Goal: Task Accomplishment & Management: Use online tool/utility

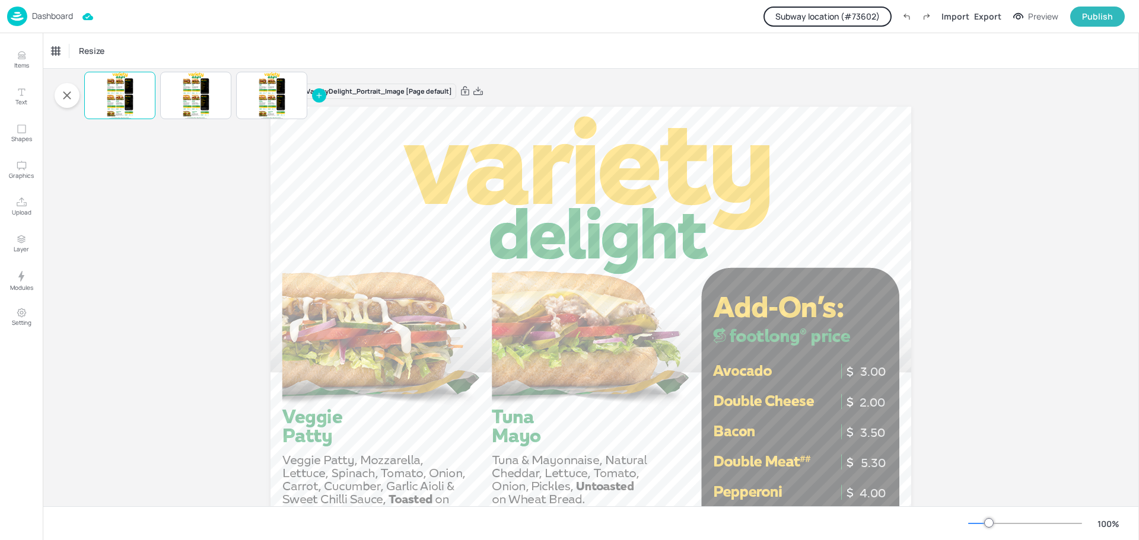
click at [54, 20] on p "Dashboard" at bounding box center [52, 16] width 41 height 8
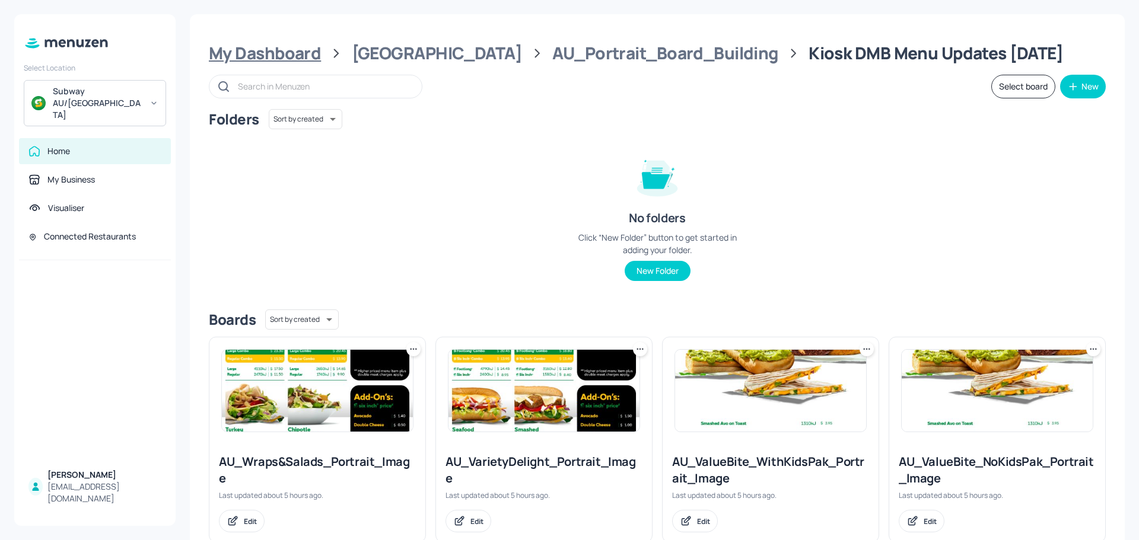
click at [279, 54] on div "My Dashboard" at bounding box center [265, 53] width 112 height 21
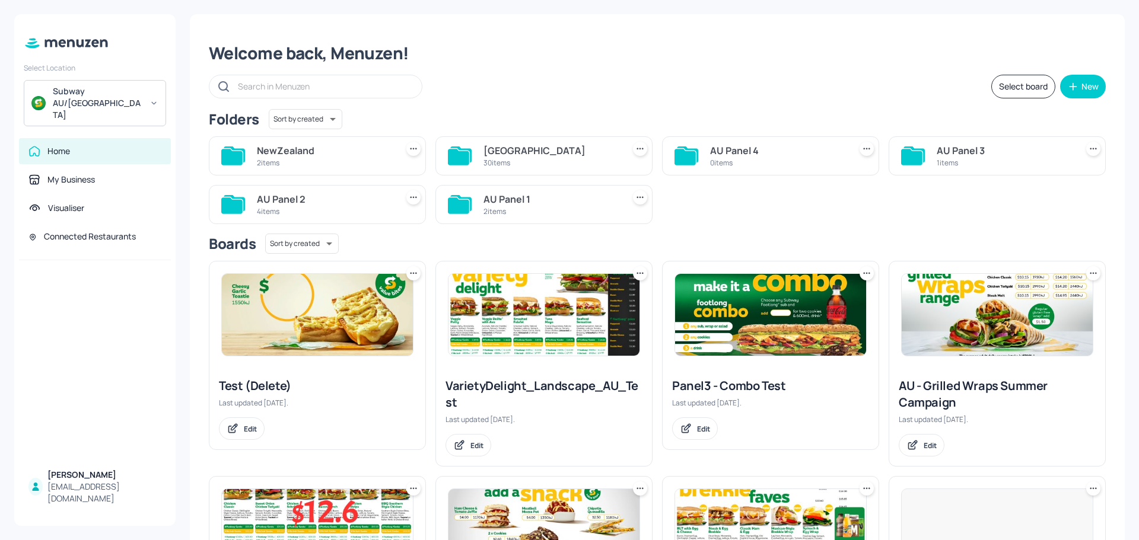
click at [304, 157] on div "NewZealand" at bounding box center [324, 151] width 135 height 14
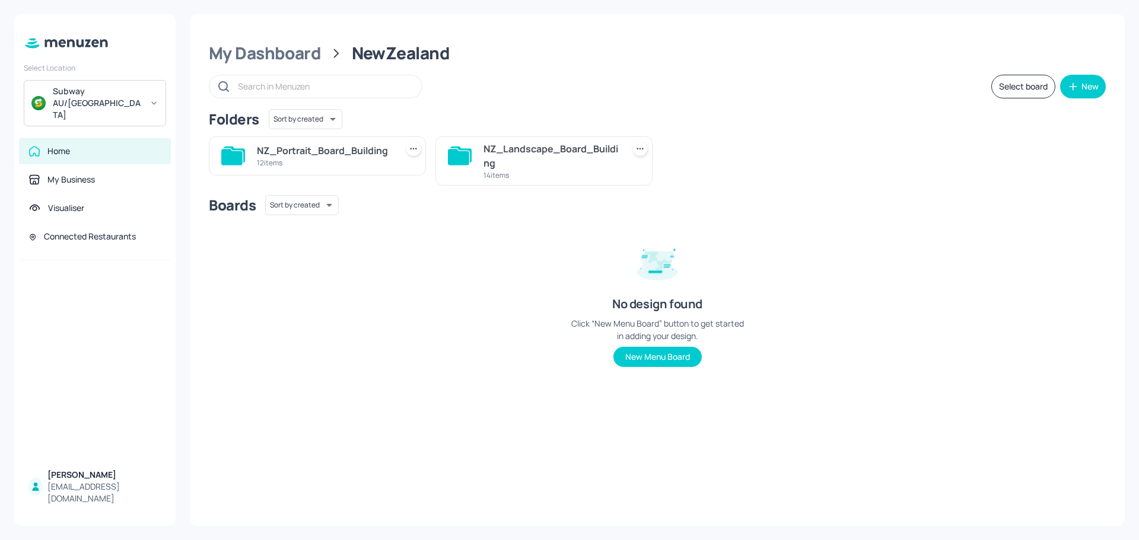
click at [510, 164] on div "NZ_Landscape_Board_Building" at bounding box center [550, 156] width 135 height 28
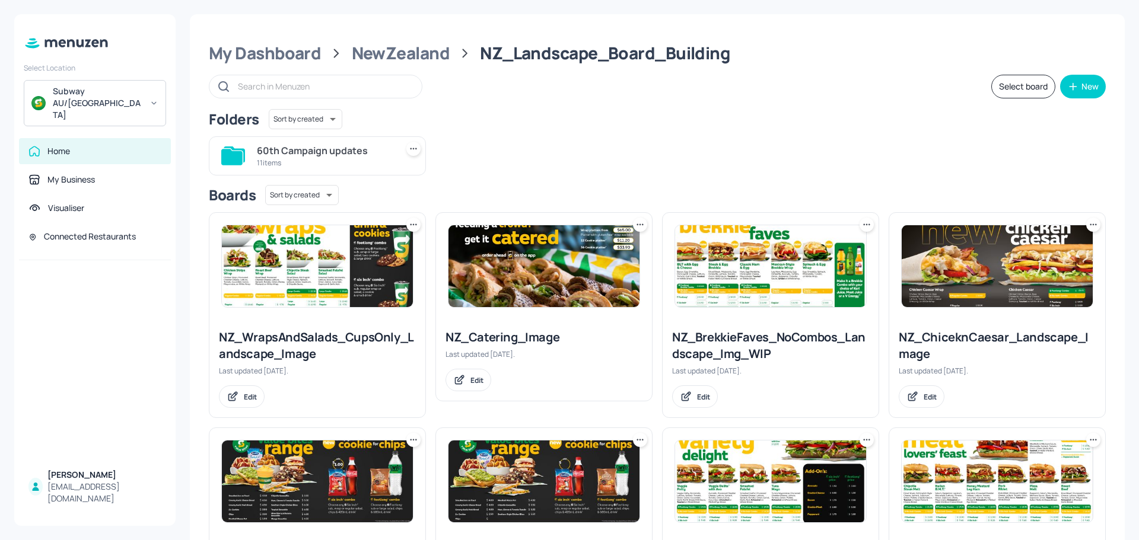
click at [291, 154] on div "60th Campaign updates" at bounding box center [324, 151] width 135 height 14
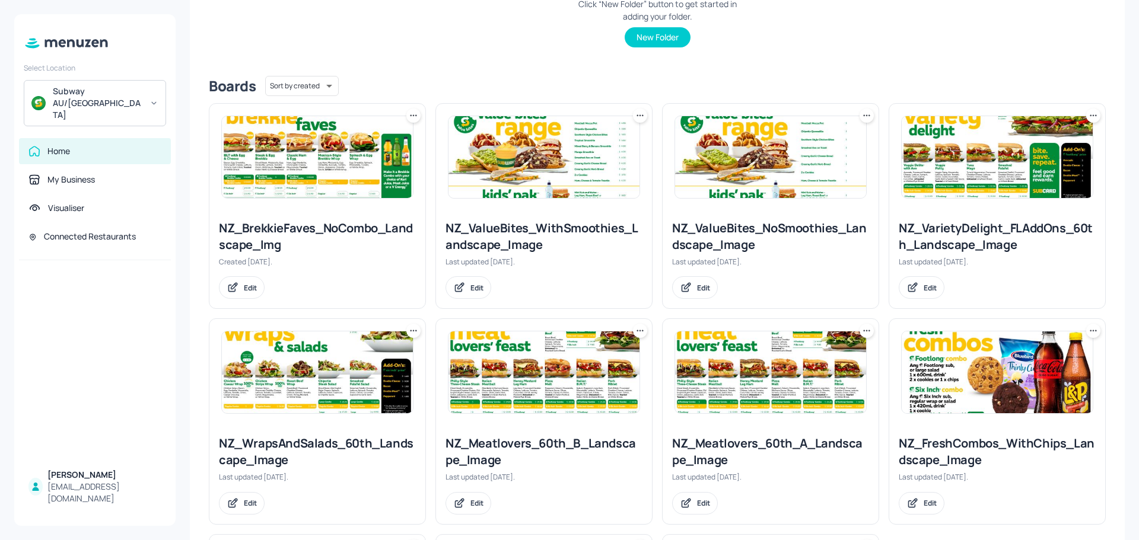
scroll to position [237, 0]
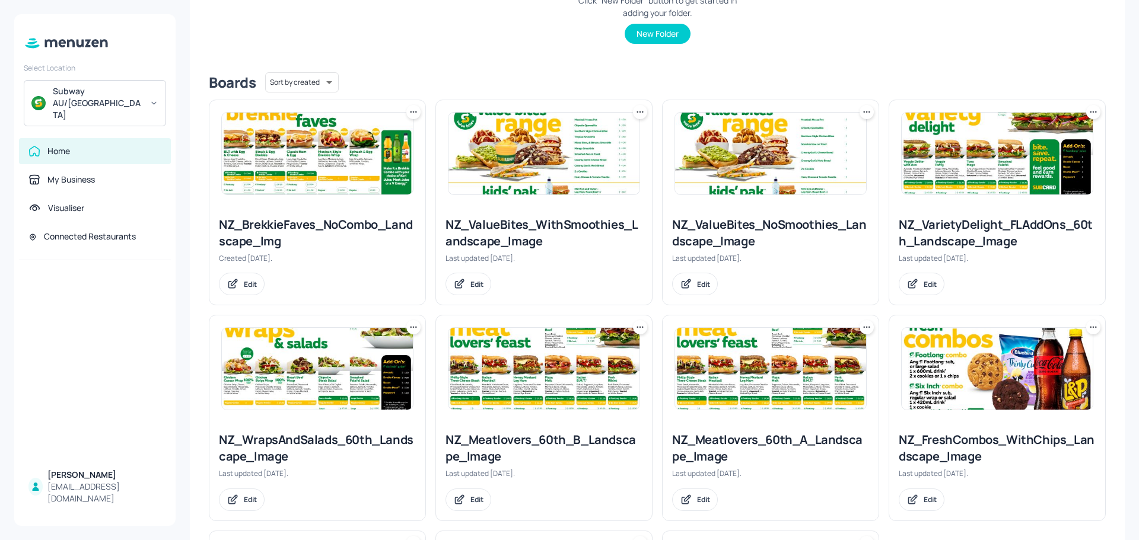
click at [300, 170] on img at bounding box center [317, 154] width 191 height 82
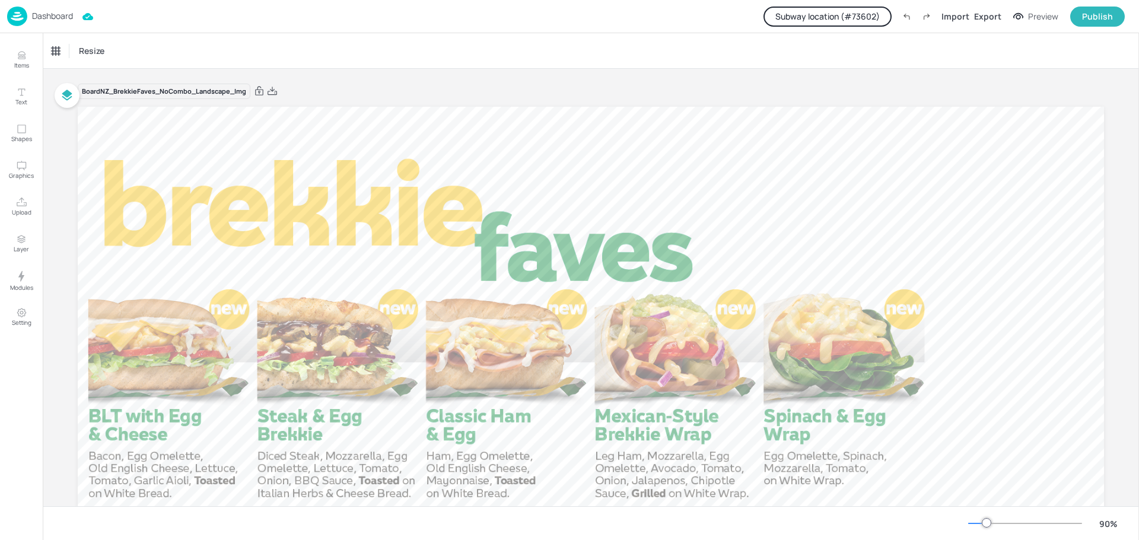
click at [824, 20] on button "Subway location (# 73602 )" at bounding box center [827, 17] width 128 height 20
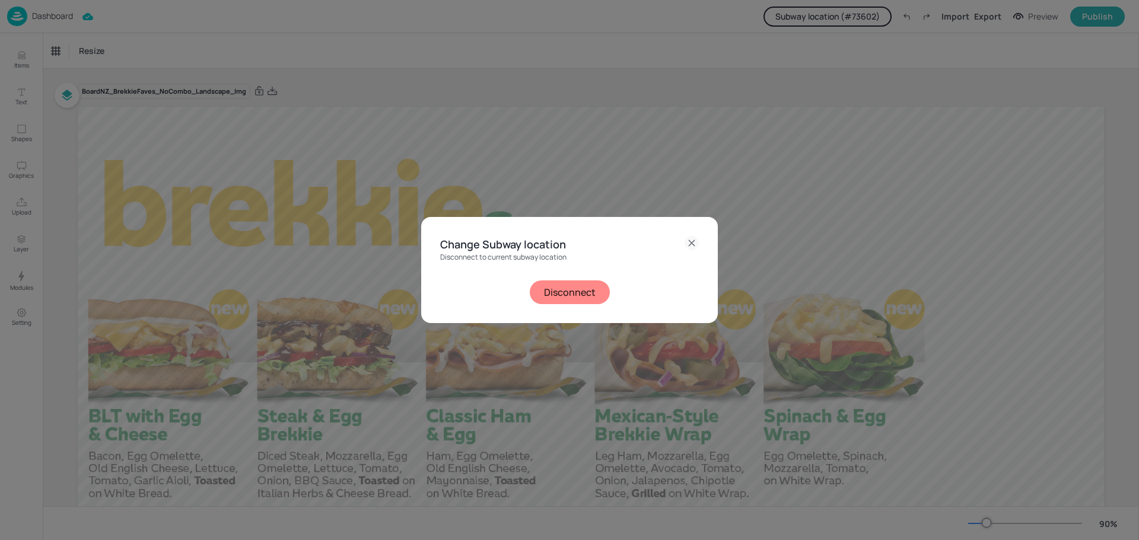
click at [563, 294] on button "Disconnect" at bounding box center [570, 293] width 80 height 24
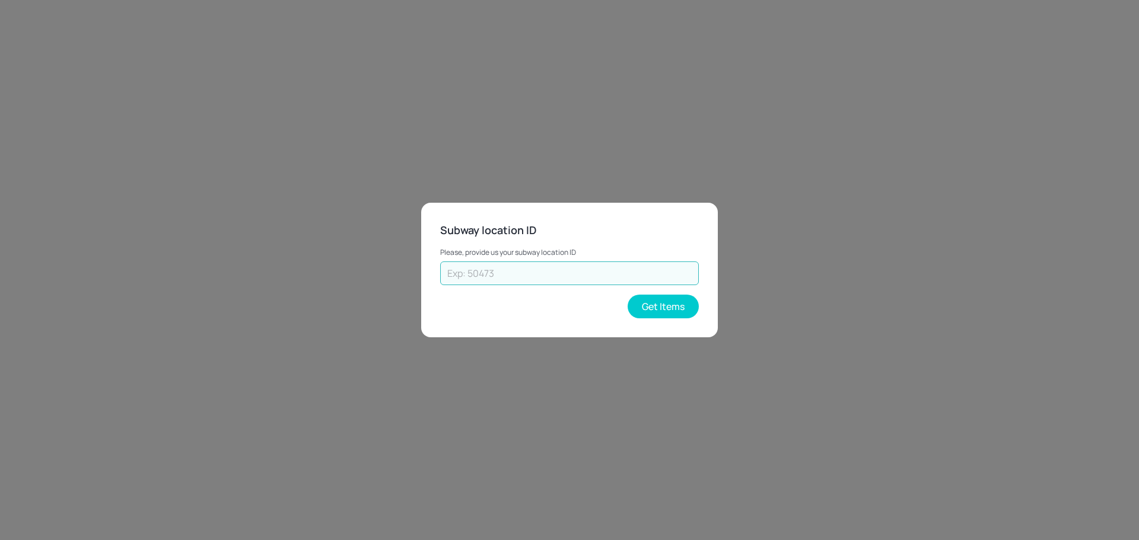
click at [537, 270] on input "text" at bounding box center [569, 274] width 259 height 24
paste input "70308"
type input "70308"
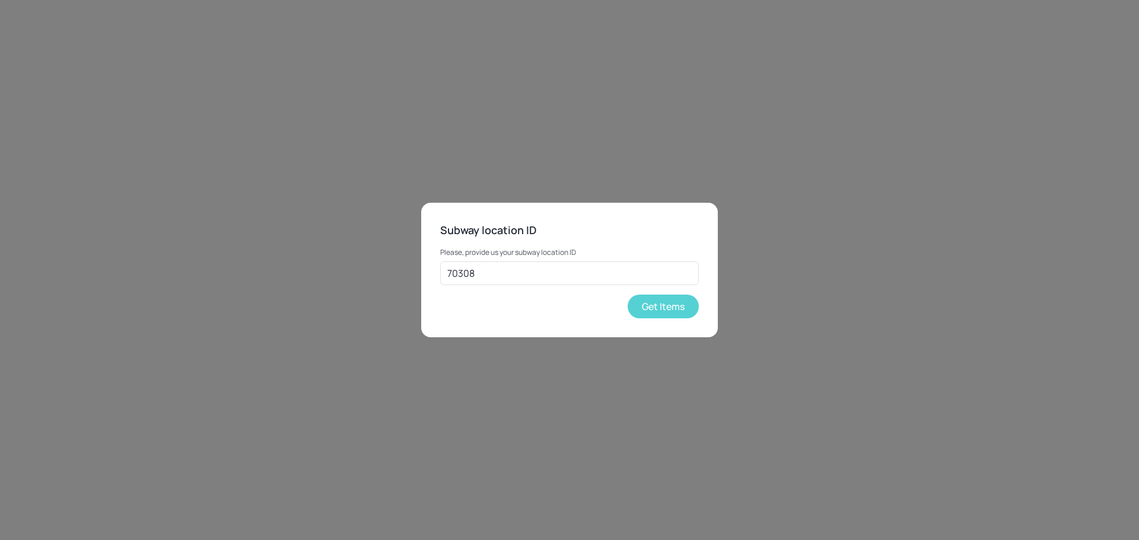
click at [658, 305] on button "Get Items" at bounding box center [662, 307] width 71 height 24
